Goal: Task Accomplishment & Management: Complete application form

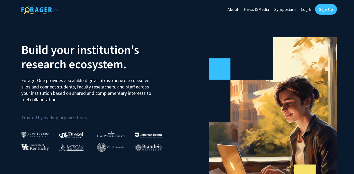
click at [327, 9] on link "Sign Up" at bounding box center [326, 9] width 22 height 11
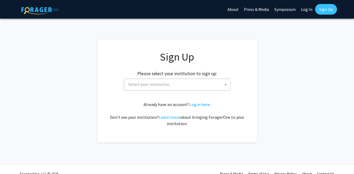
click at [169, 82] on span "Select your institution" at bounding box center [178, 84] width 104 height 11
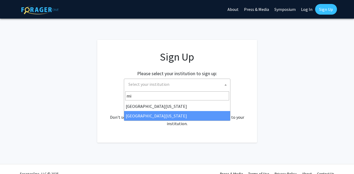
type input "mi"
select select "33"
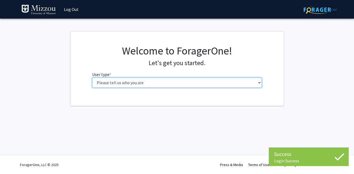
select select "1: undergrad"
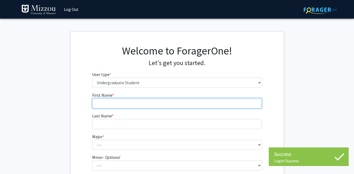
click at [165, 101] on input "First Name * required" at bounding box center [176, 103] width 169 height 10
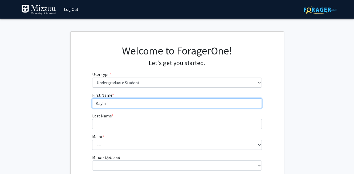
type input "Kayla"
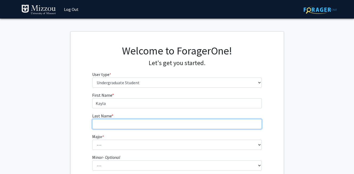
click at [170, 124] on input "Last Name * required" at bounding box center [176, 124] width 169 height 10
click at [135, 120] on input "Marble" at bounding box center [176, 124] width 169 height 10
type input "Marble"
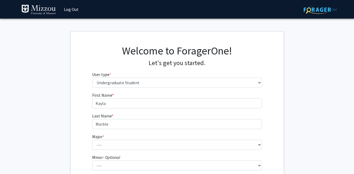
click at [85, 124] on div "First Name * required Kayla Last Name * required Marble Major * required --- Ag…" at bounding box center [176, 159] width 213 height 134
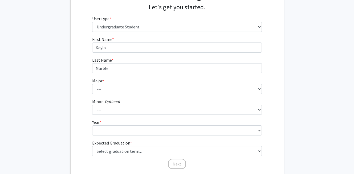
scroll to position [59, 0]
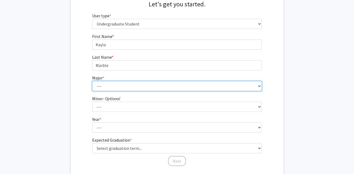
select select "8: 2497"
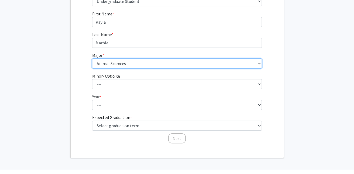
scroll to position [83, 0]
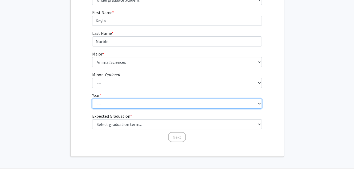
select select "1: first-year"
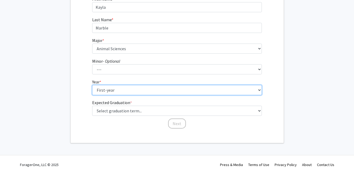
scroll to position [96, 0]
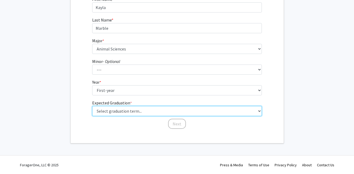
select select "17: spring_2029"
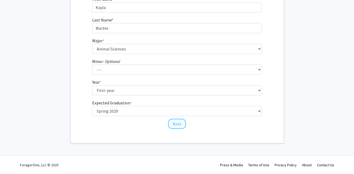
click at [183, 123] on button "Next" at bounding box center [177, 124] width 18 height 10
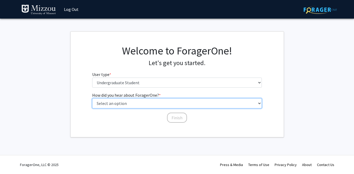
select select "2: faculty_recommendation"
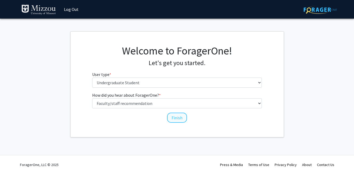
click at [172, 117] on button "Finish" at bounding box center [177, 118] width 20 height 10
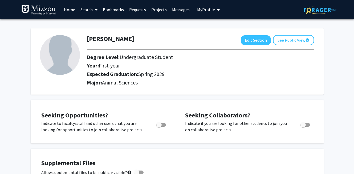
click at [94, 10] on span at bounding box center [95, 10] width 5 height 19
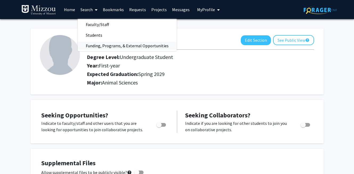
click at [97, 43] on span "Funding, Programs, & External Opportunities" at bounding box center [127, 45] width 99 height 11
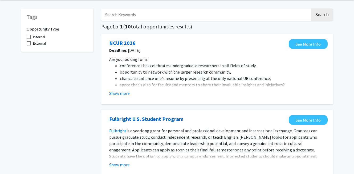
scroll to position [23, 0]
